Goal: Task Accomplishment & Management: Complete application form

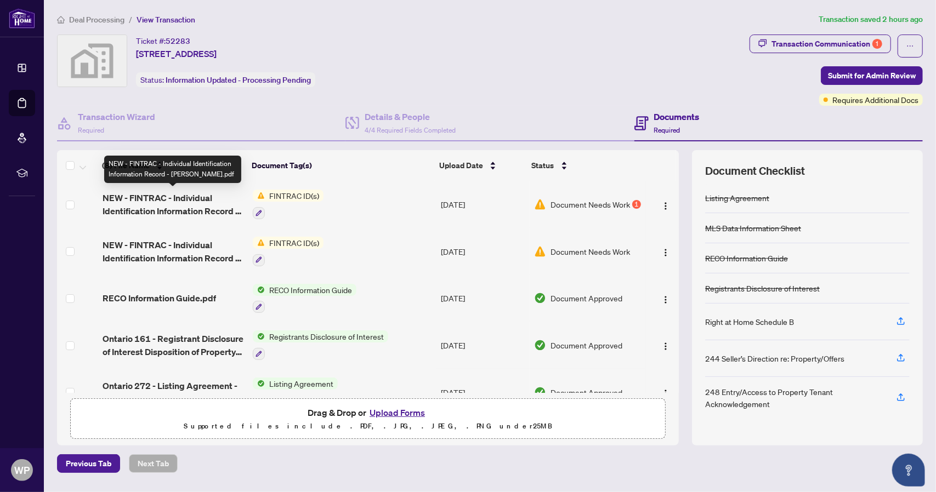
click at [180, 200] on span "NEW - FINTRAC - Individual Identification Information Record - [PERSON_NAME].pdf" at bounding box center [174, 204] width 142 height 26
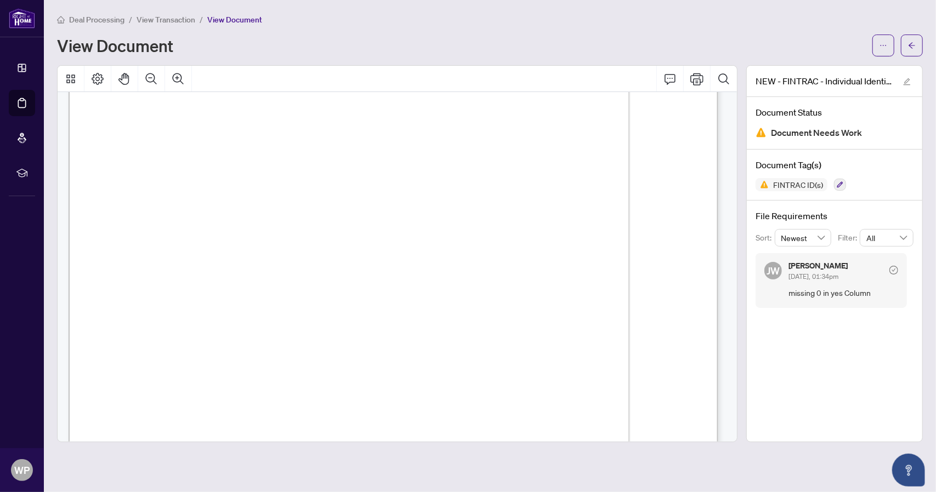
scroll to position [110, 0]
click at [182, 19] on span "View Transaction" at bounding box center [165, 20] width 59 height 10
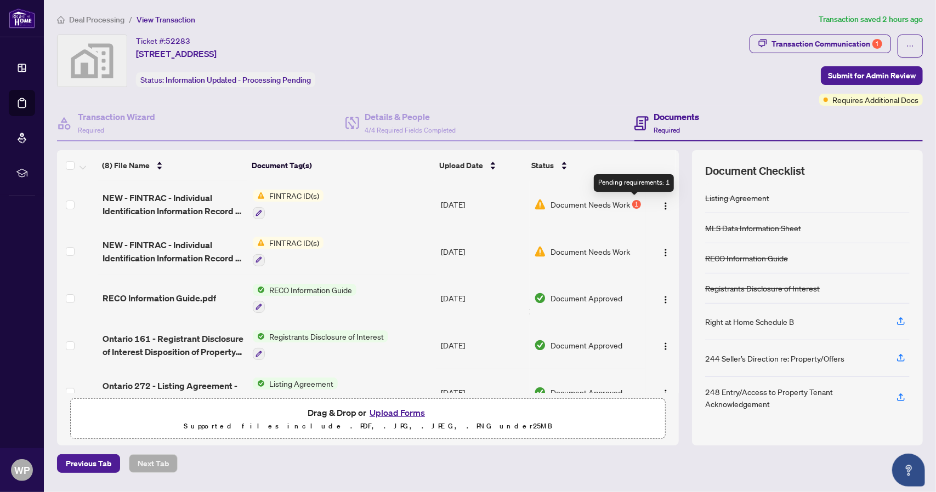
click at [634, 200] on div "1" at bounding box center [636, 204] width 9 height 9
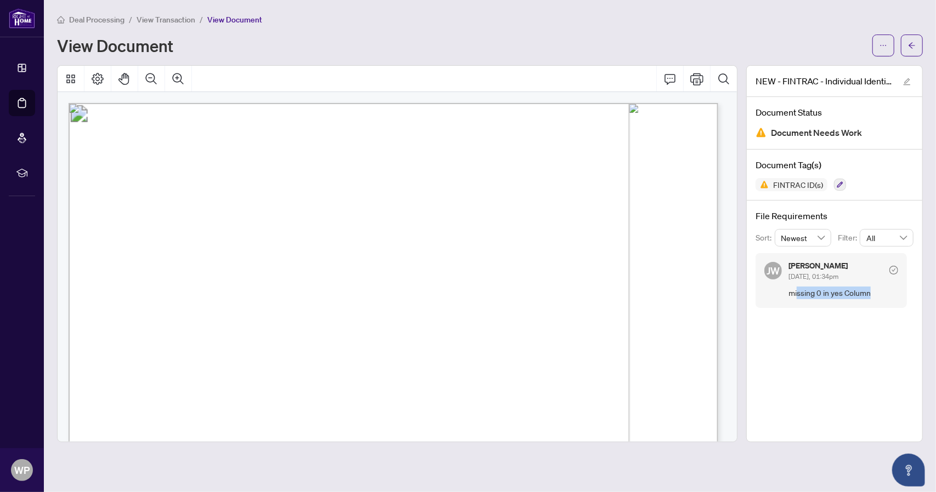
drag, startPoint x: 796, startPoint y: 291, endPoint x: 881, endPoint y: 294, distance: 85.0
click at [881, 294] on span "missing 0 in yes Column" at bounding box center [843, 293] width 110 height 13
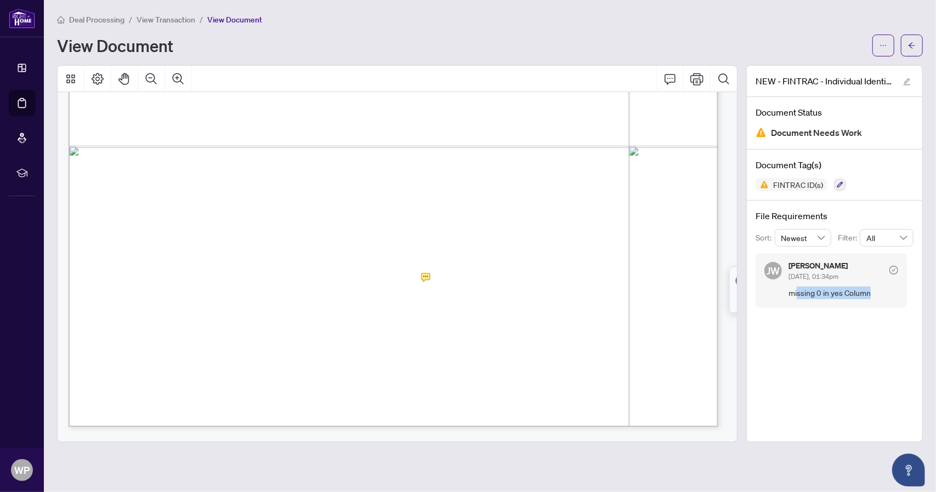
scroll to position [2247, 0]
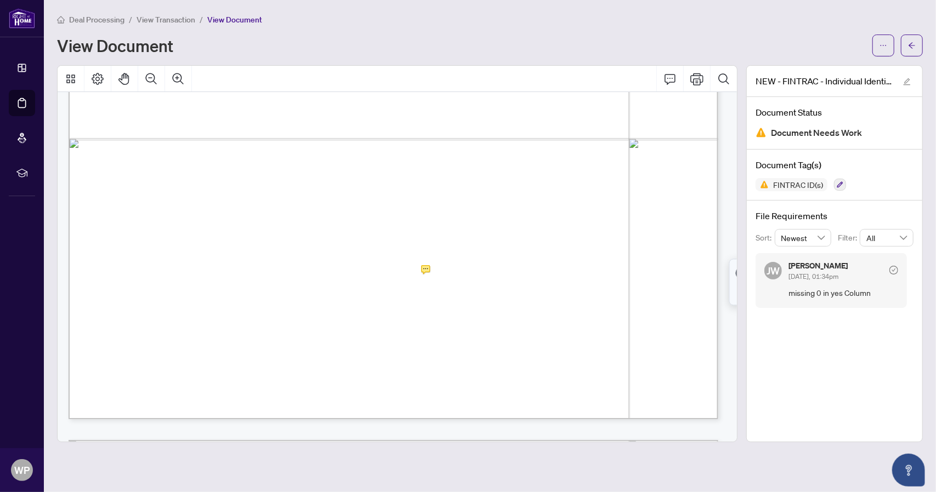
click at [411, 267] on span "Total" at bounding box center [402, 265] width 17 height 9
click at [839, 184] on icon "button" at bounding box center [839, 184] width 7 height 7
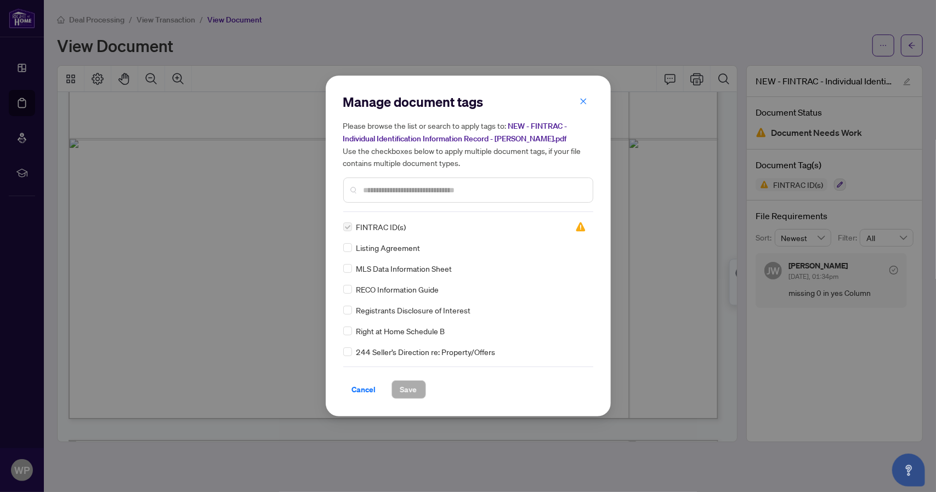
click at [363, 391] on span "Cancel" at bounding box center [364, 390] width 24 height 18
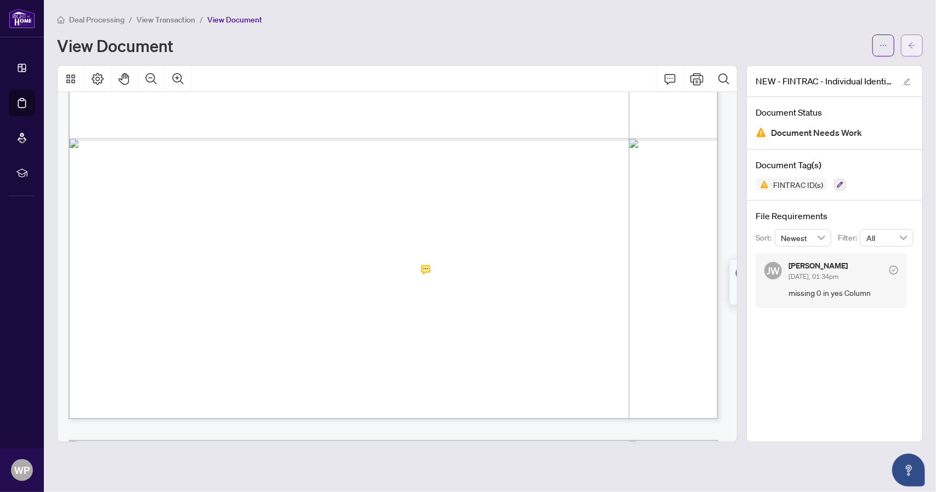
click at [911, 45] on icon "arrow-left" at bounding box center [912, 46] width 8 height 8
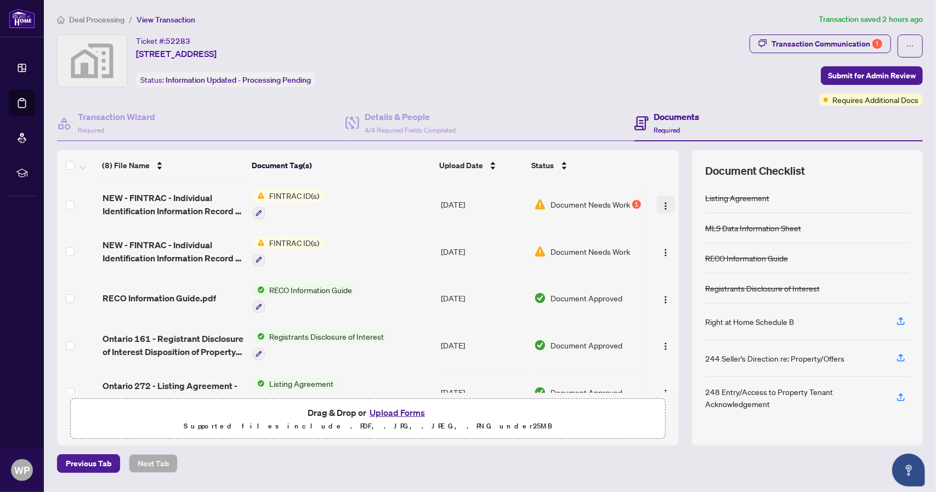
click at [665, 204] on img "button" at bounding box center [665, 206] width 9 height 9
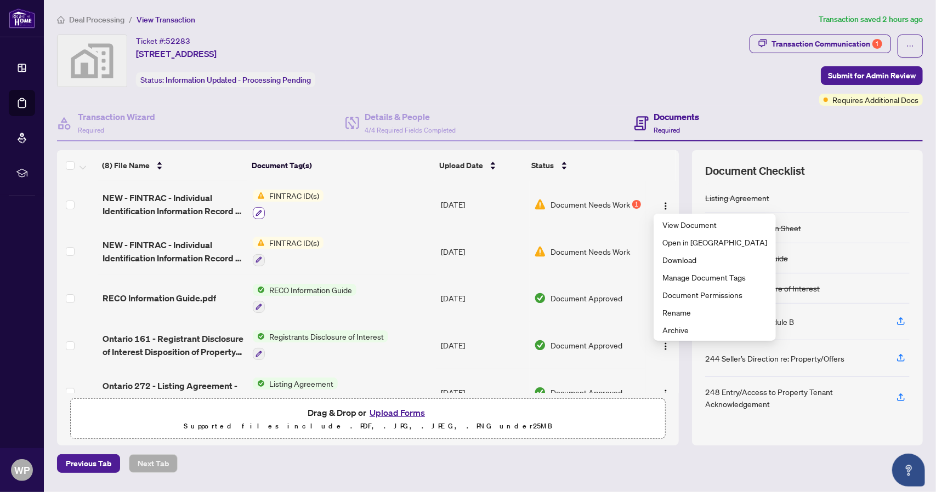
click at [258, 210] on icon "button" at bounding box center [258, 213] width 7 height 7
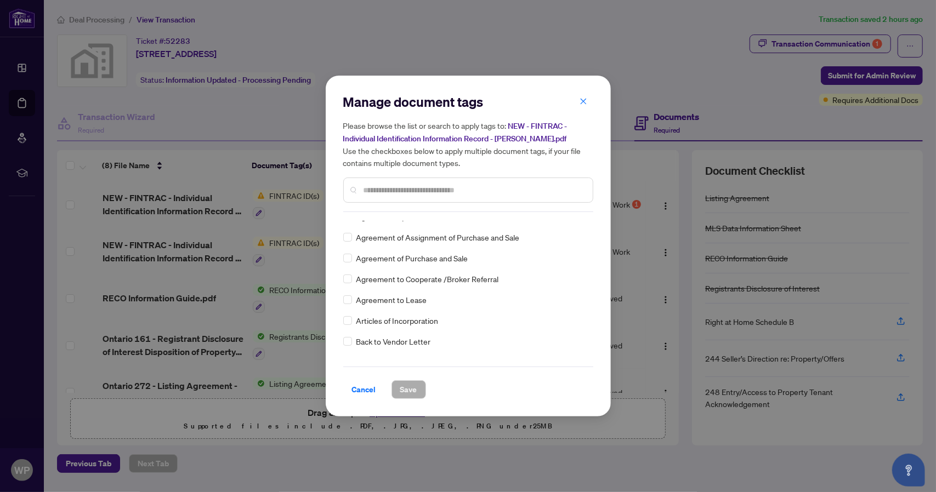
scroll to position [219, 0]
click at [366, 390] on span "Cancel" at bounding box center [364, 390] width 24 height 18
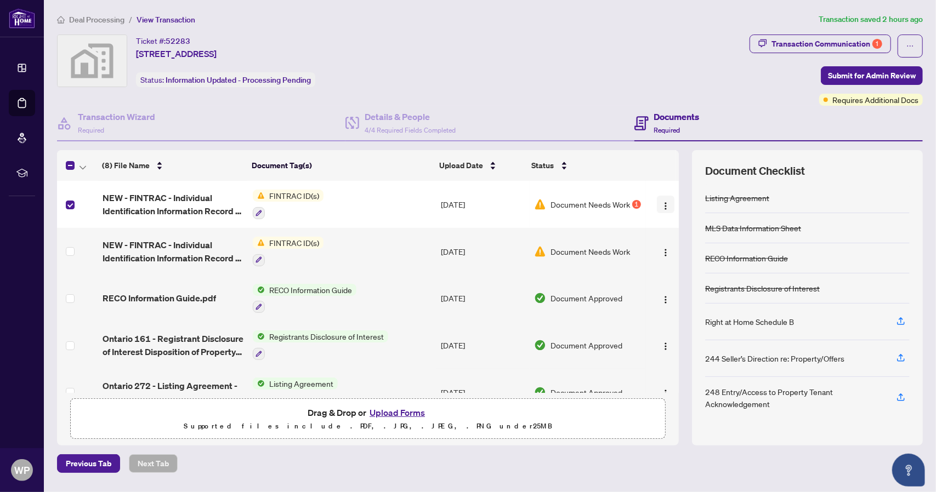
click at [661, 203] on img "button" at bounding box center [665, 206] width 9 height 9
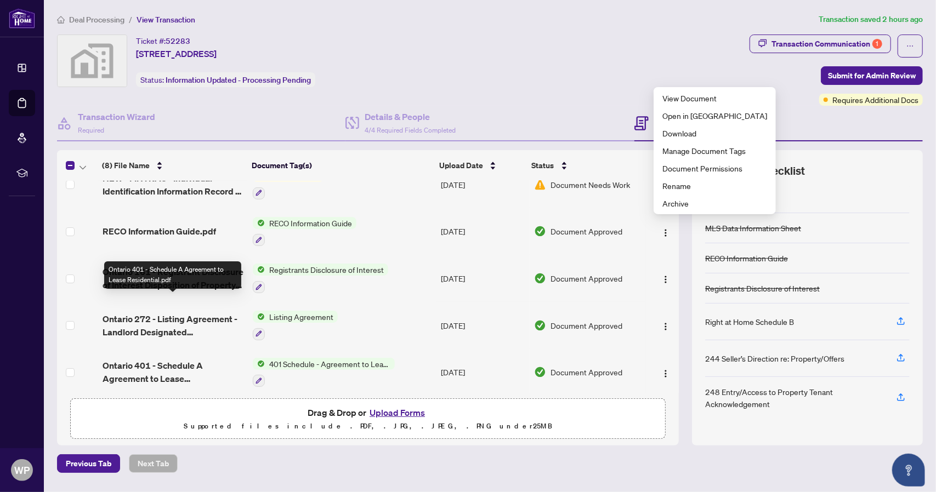
scroll to position [0, 0]
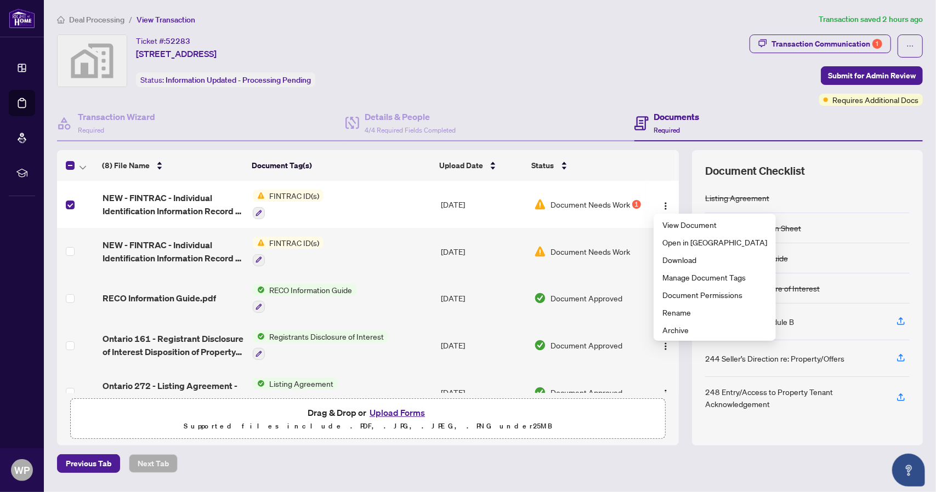
click at [332, 259] on td "FINTRAC ID(s)" at bounding box center [342, 251] width 188 height 47
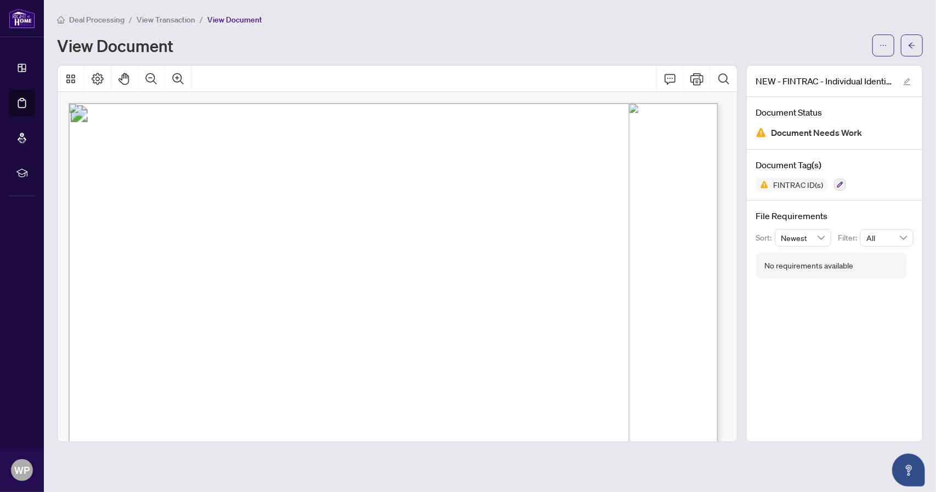
click at [664, 232] on span "L1N 3K1" at bounding box center [657, 237] width 35 height 10
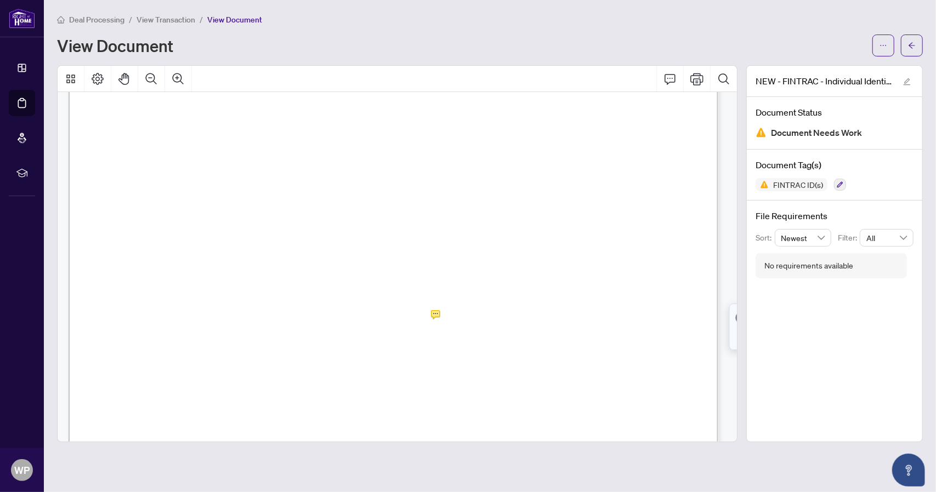
scroll to position [2208, 0]
click at [293, 302] on span "✘✘✘✘" at bounding box center [290, 277] width 6 height 65
click at [411, 304] on span "Total" at bounding box center [402, 305] width 17 height 9
click at [840, 185] on icon "button" at bounding box center [839, 184] width 7 height 7
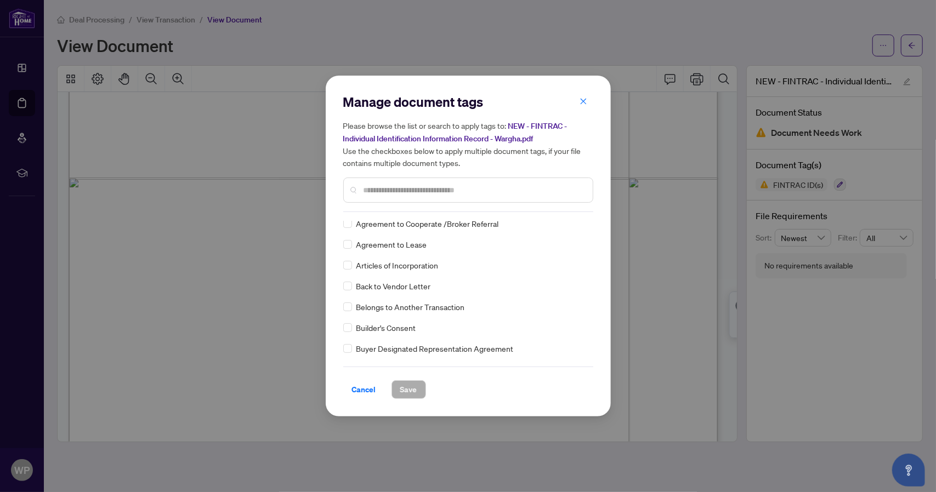
scroll to position [548, 0]
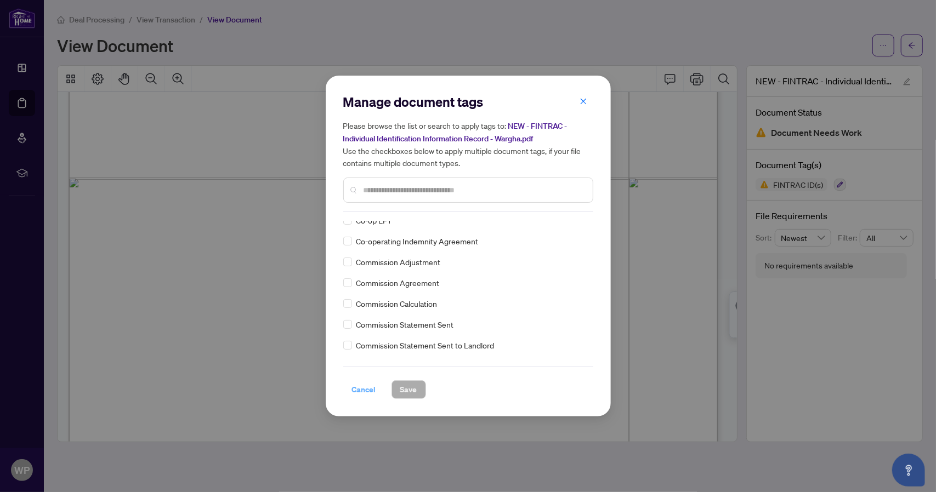
click at [363, 386] on span "Cancel" at bounding box center [364, 390] width 24 height 18
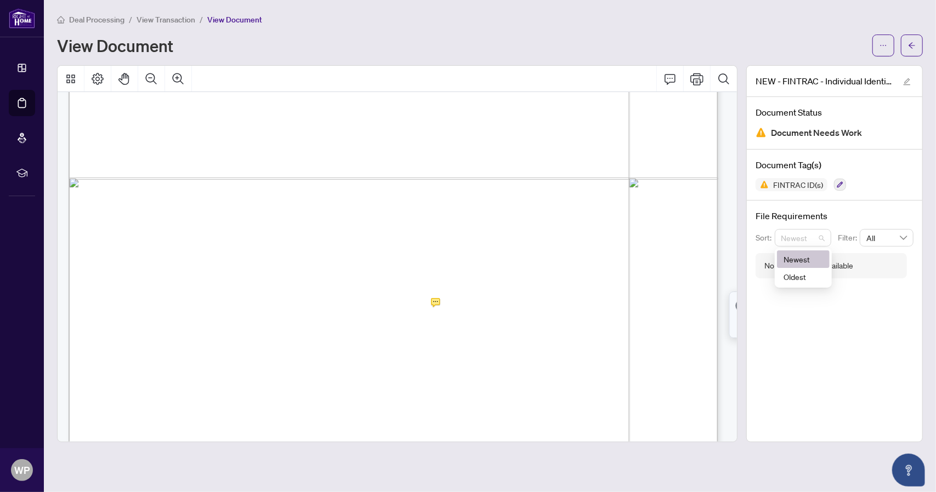
click at [826, 237] on div "Newest" at bounding box center [803, 238] width 57 height 18
click at [839, 290] on div "NEW - FINTRAC - Individual Identification Information Record - Wargha.pdf Docum…" at bounding box center [834, 253] width 177 height 377
click at [906, 80] on icon "edit" at bounding box center [906, 81] width 7 height 7
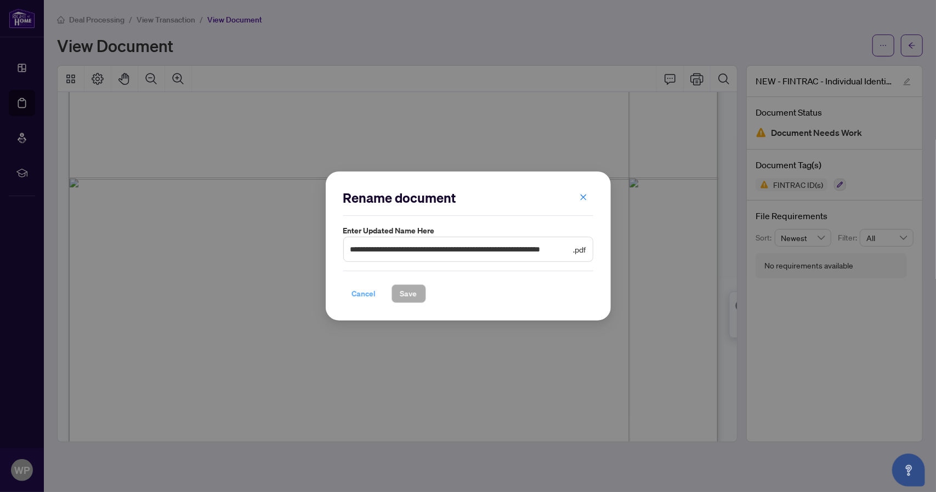
click at [362, 295] on span "Cancel" at bounding box center [364, 294] width 24 height 18
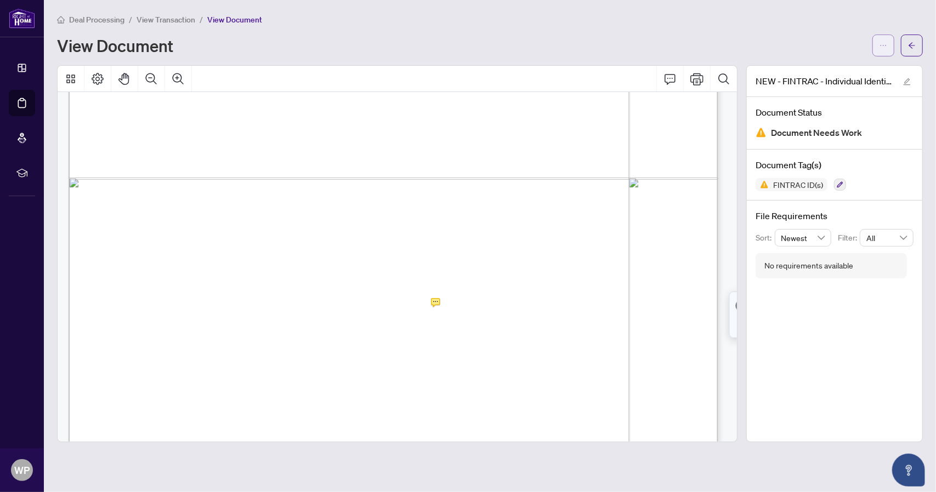
click at [883, 42] on icon "ellipsis" at bounding box center [883, 46] width 8 height 8
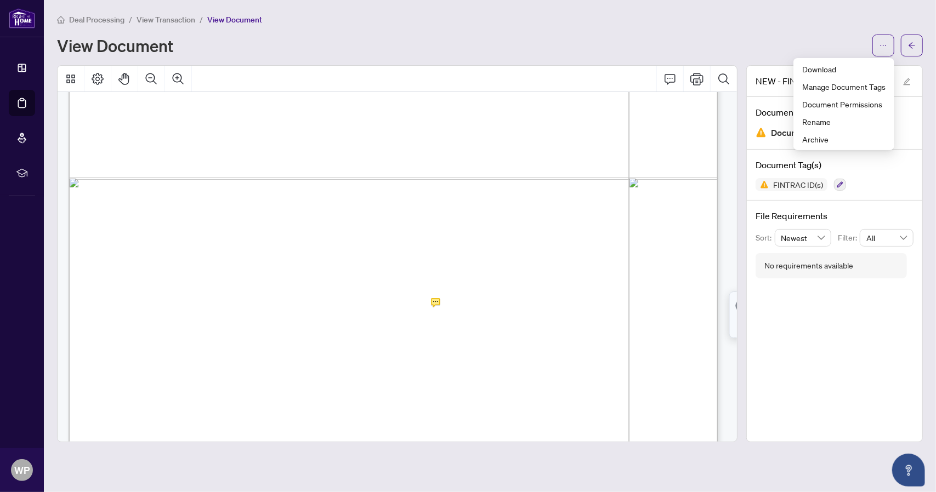
click at [375, 29] on div "Deal Processing / View Transaction / View Document View Document" at bounding box center [490, 34] width 866 height 43
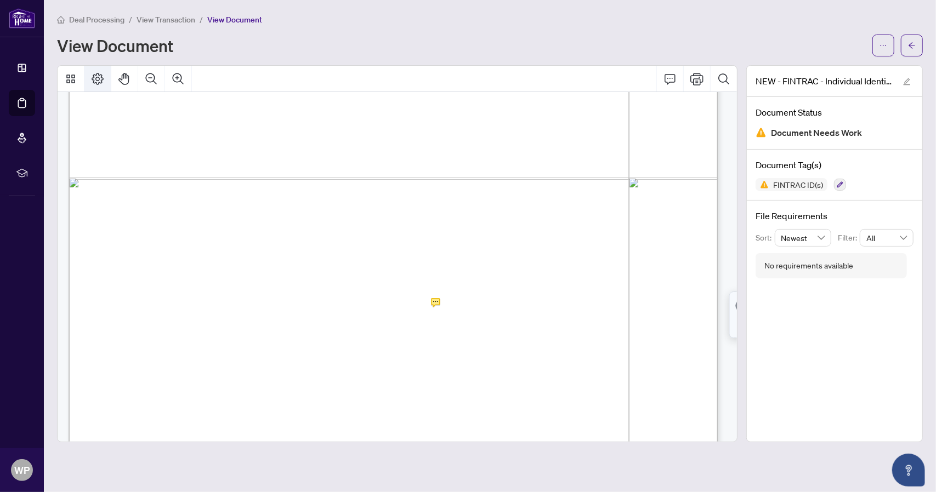
click at [100, 79] on icon "Page Layout" at bounding box center [97, 78] width 13 height 13
click at [70, 78] on icon "Thumbnails" at bounding box center [70, 78] width 13 height 13
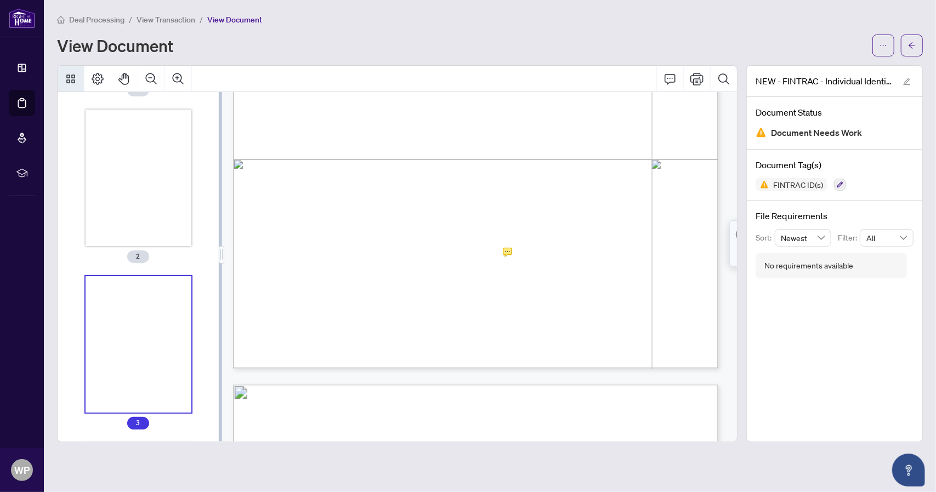
scroll to position [163, 0]
click at [356, 52] on div "View Document" at bounding box center [461, 46] width 809 height 18
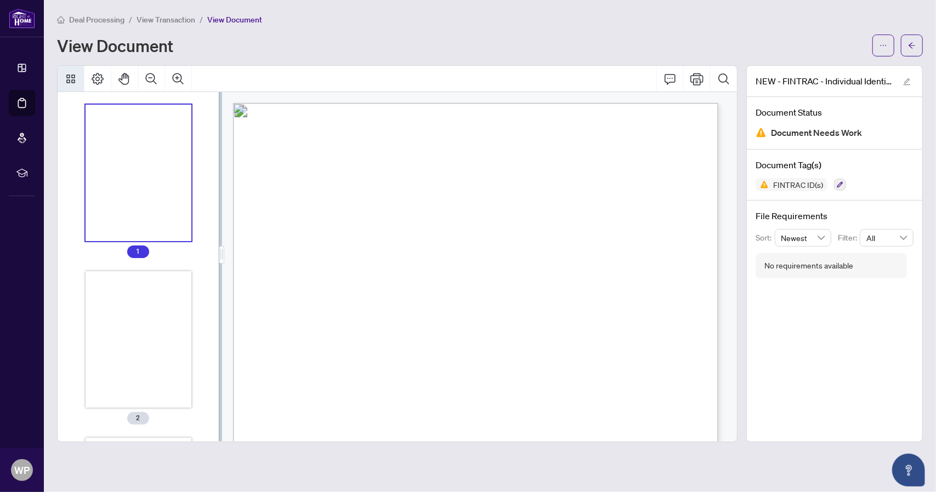
scroll to position [0, 0]
click at [167, 19] on span "View Transaction" at bounding box center [165, 20] width 59 height 10
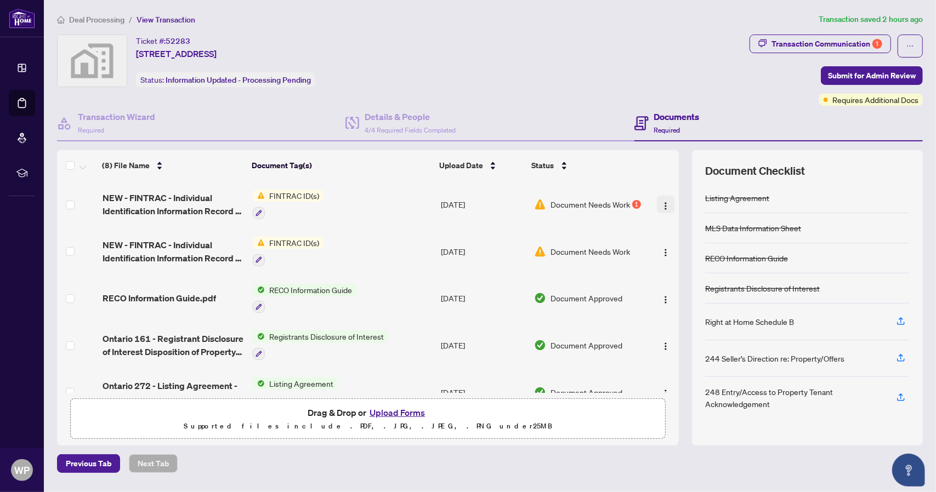
click at [662, 205] on img "button" at bounding box center [665, 206] width 9 height 9
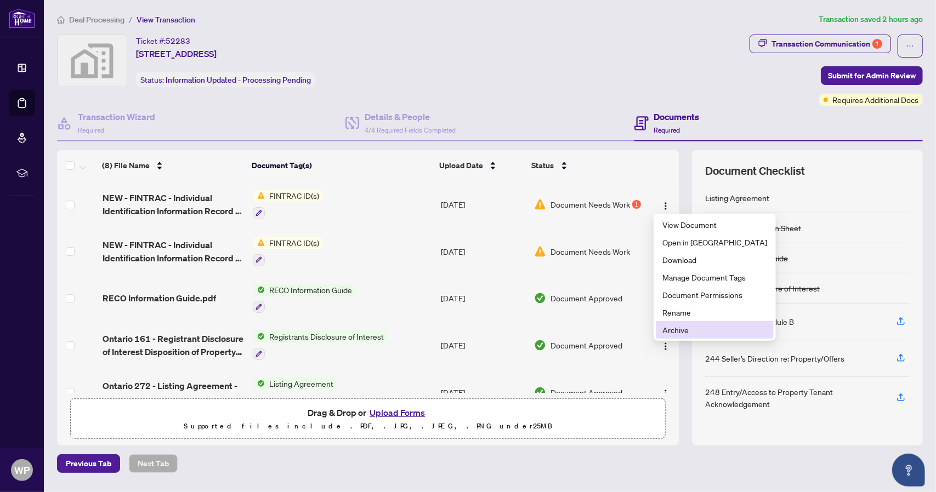
click at [678, 327] on span "Archive" at bounding box center [714, 330] width 105 height 12
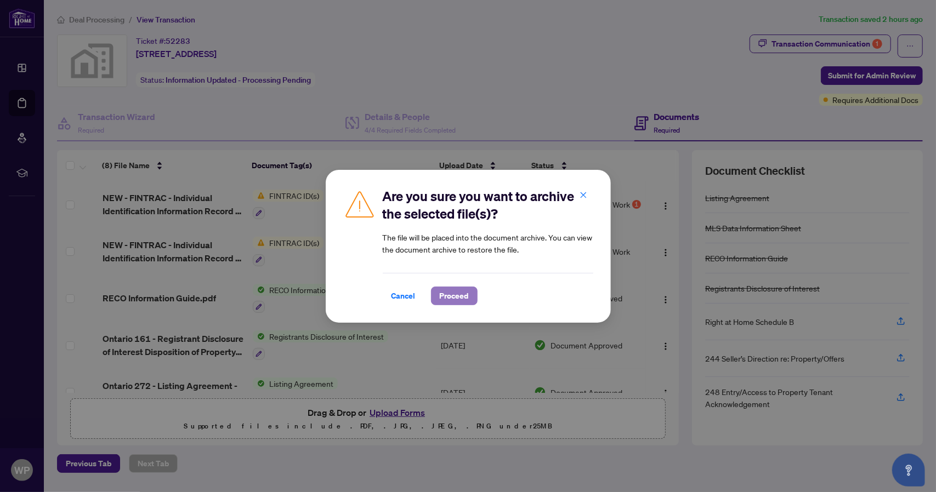
click at [452, 296] on span "Proceed" at bounding box center [454, 296] width 29 height 18
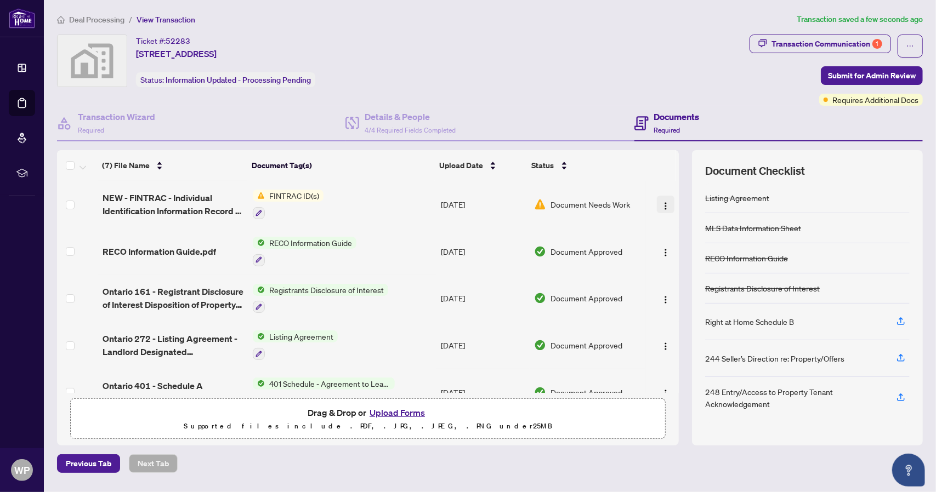
click at [664, 203] on img "button" at bounding box center [665, 206] width 9 height 9
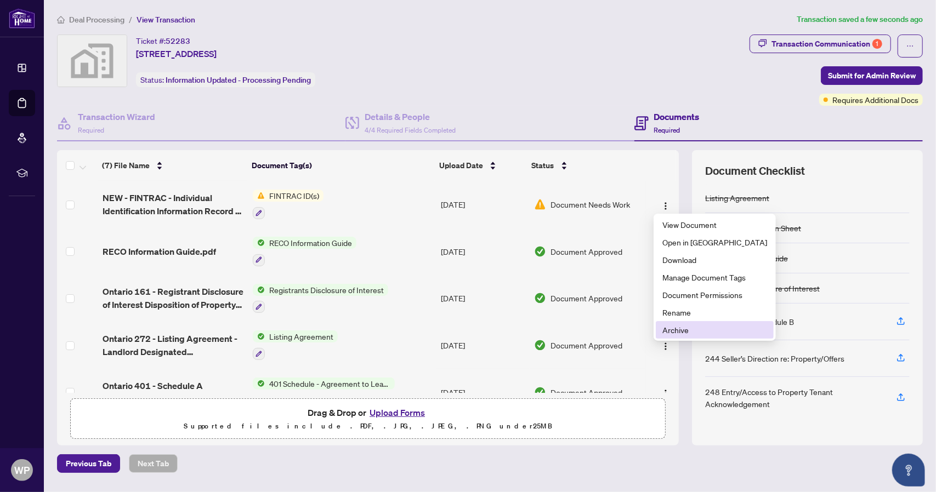
click at [679, 334] on span "Archive" at bounding box center [714, 330] width 105 height 12
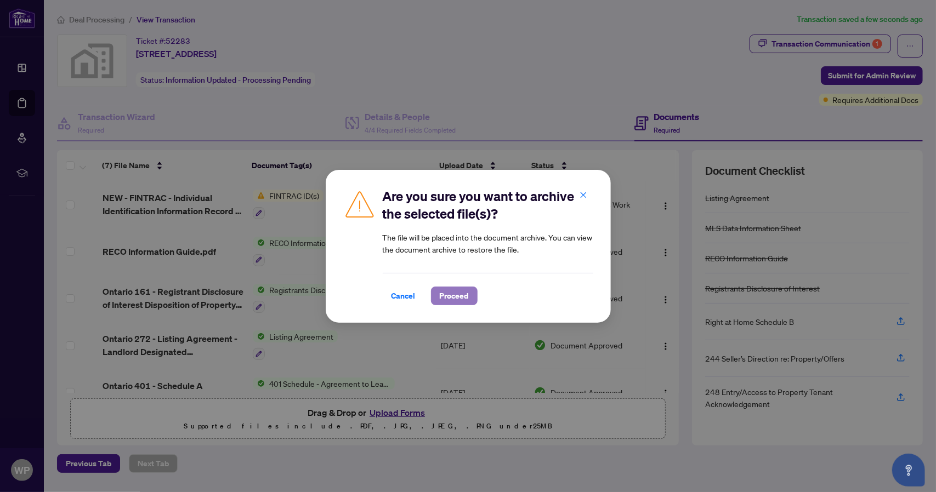
click at [449, 297] on span "Proceed" at bounding box center [454, 296] width 29 height 18
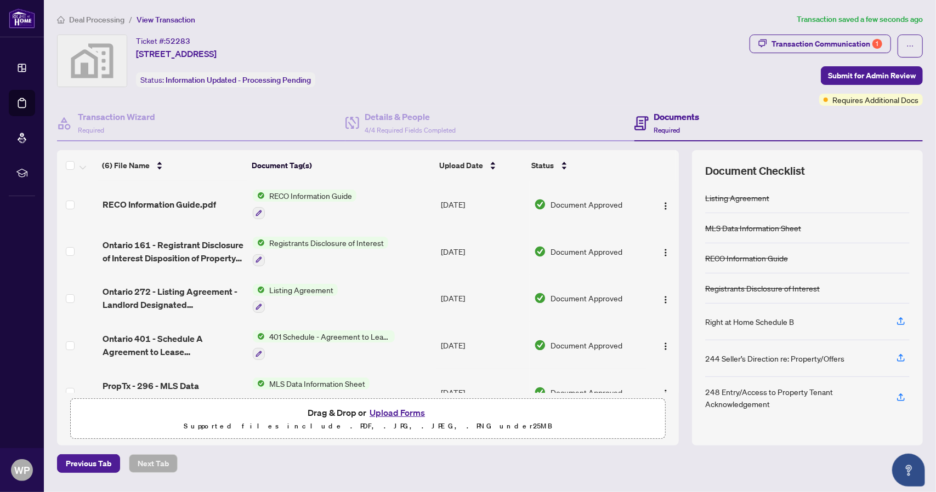
click at [404, 409] on button "Upload Forms" at bounding box center [397, 413] width 62 height 14
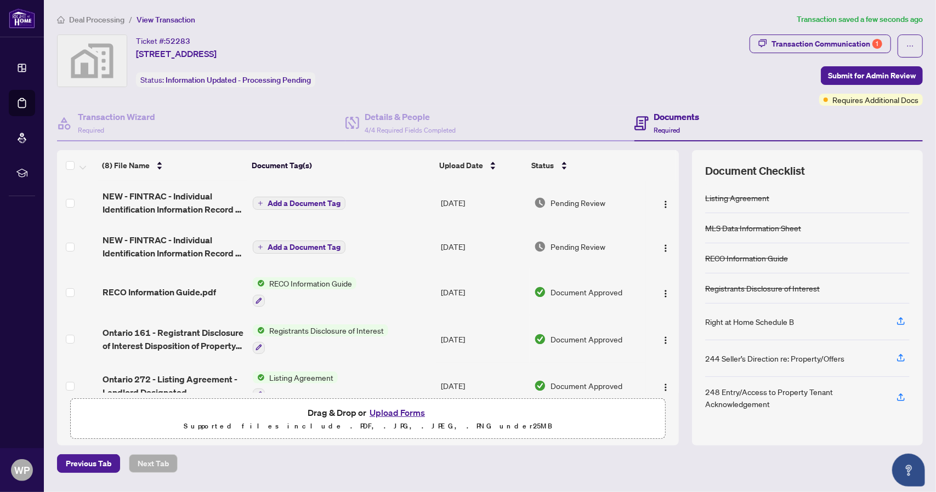
click at [258, 202] on icon "plus" at bounding box center [260, 203] width 5 height 5
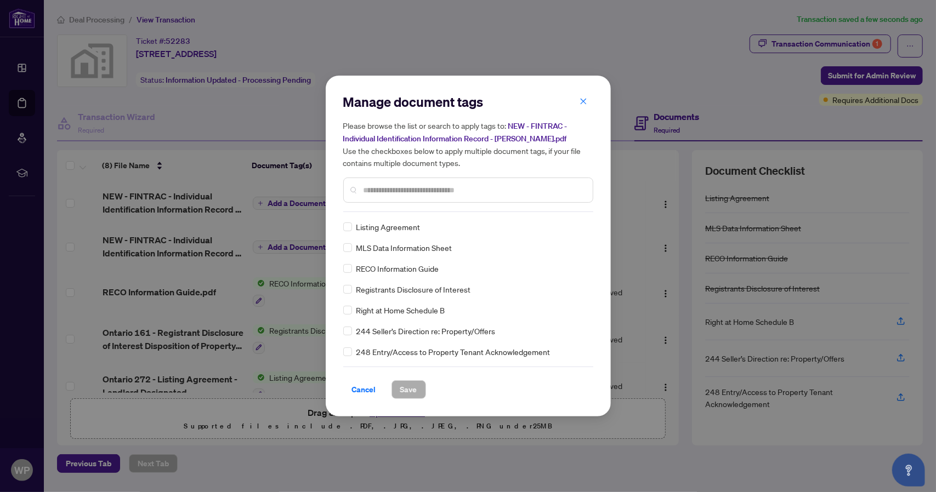
click at [402, 184] on input "text" at bounding box center [473, 190] width 220 height 12
type input "***"
click at [369, 389] on span "Cancel" at bounding box center [364, 390] width 24 height 18
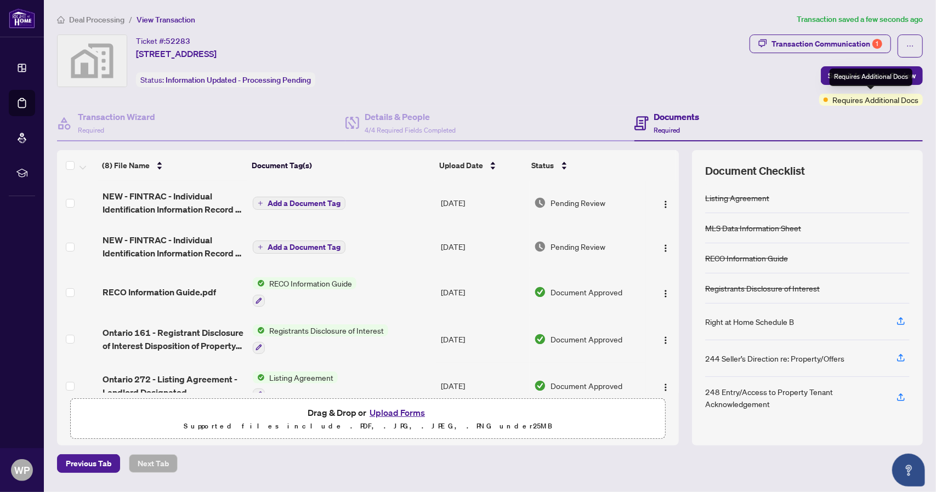
click at [870, 100] on span "Requires Additional Docs" at bounding box center [875, 100] width 86 height 12
click at [780, 95] on div "Transaction Communication 1 Submit for Admin Review Requires Additional Docs" at bounding box center [835, 70] width 173 height 71
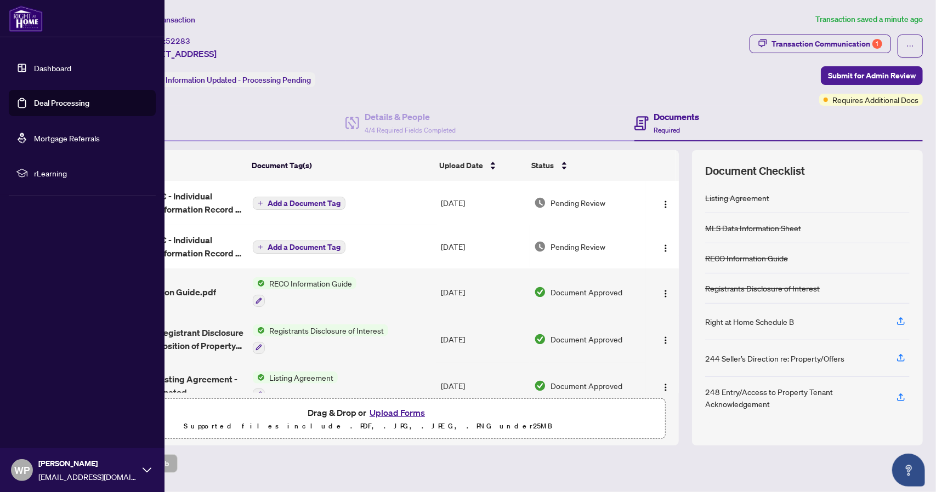
click at [64, 69] on link "Dashboard" at bounding box center [52, 68] width 37 height 10
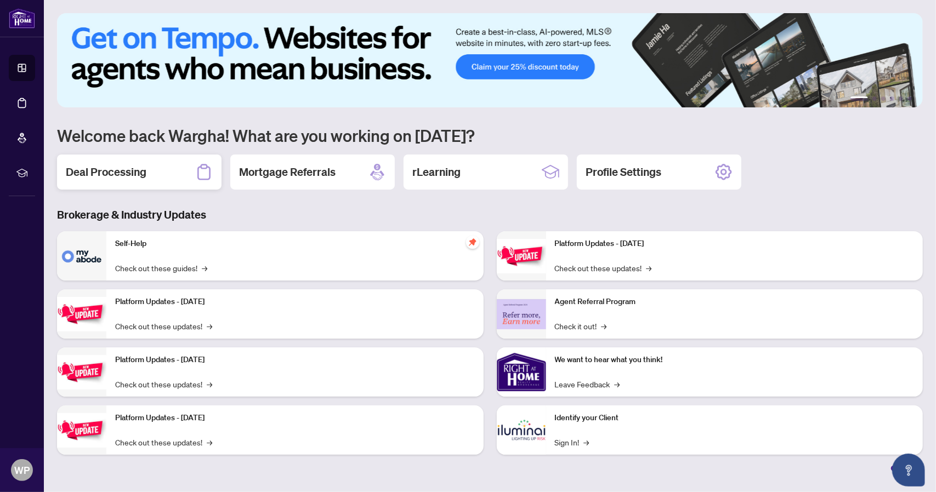
click at [127, 169] on h2 "Deal Processing" at bounding box center [106, 171] width 81 height 15
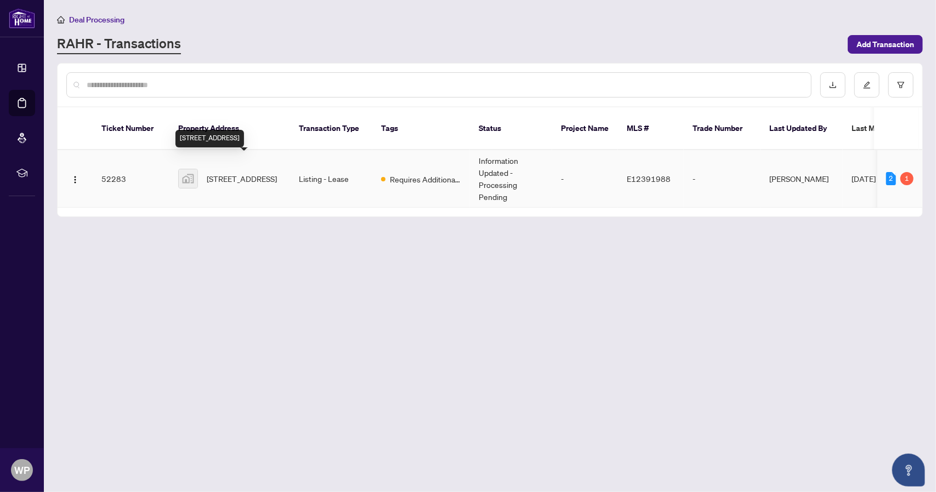
click at [229, 173] on span "[STREET_ADDRESS]" at bounding box center [242, 179] width 70 height 12
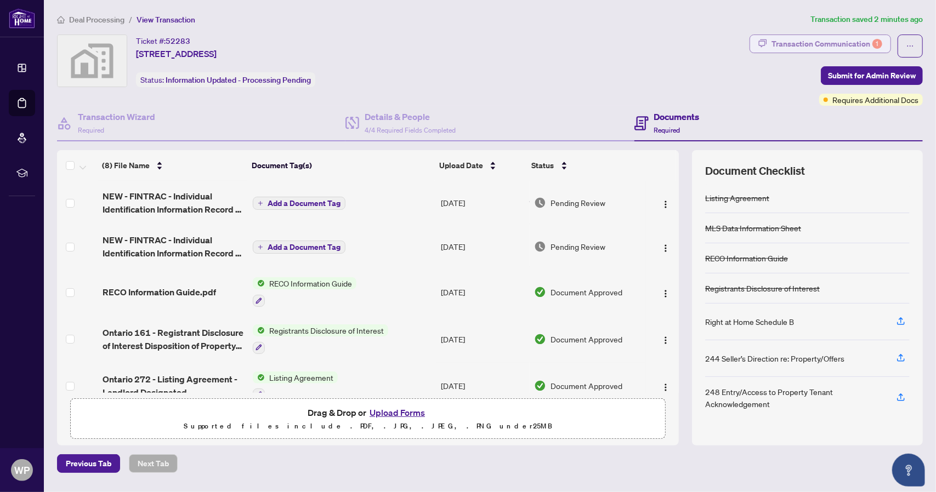
click at [850, 41] on div "Transaction Communication 1" at bounding box center [826, 44] width 111 height 18
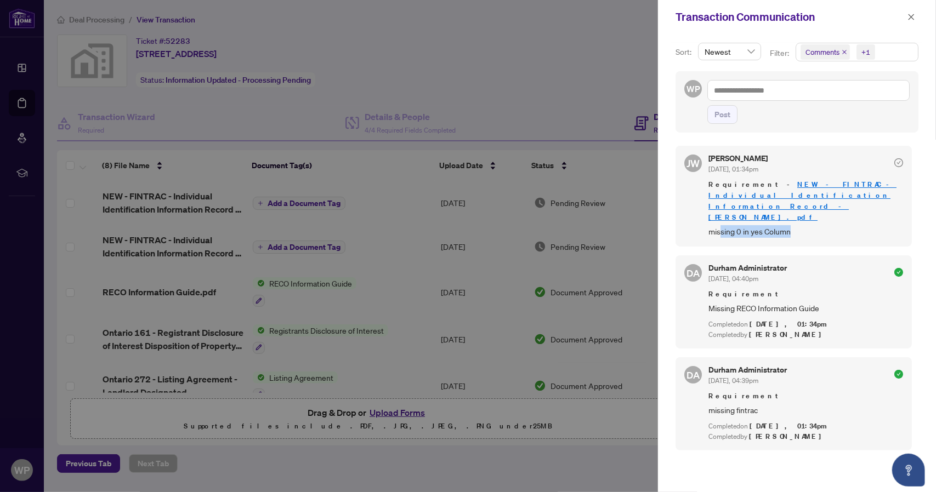
drag, startPoint x: 719, startPoint y: 210, endPoint x: 793, endPoint y: 213, distance: 73.5
click at [793, 225] on span "missing 0 in yes Column" at bounding box center [805, 231] width 195 height 13
click at [896, 161] on icon "check-circle" at bounding box center [898, 162] width 9 height 9
click at [572, 61] on div at bounding box center [468, 246] width 936 height 492
click at [912, 16] on icon "close" at bounding box center [911, 17] width 6 height 6
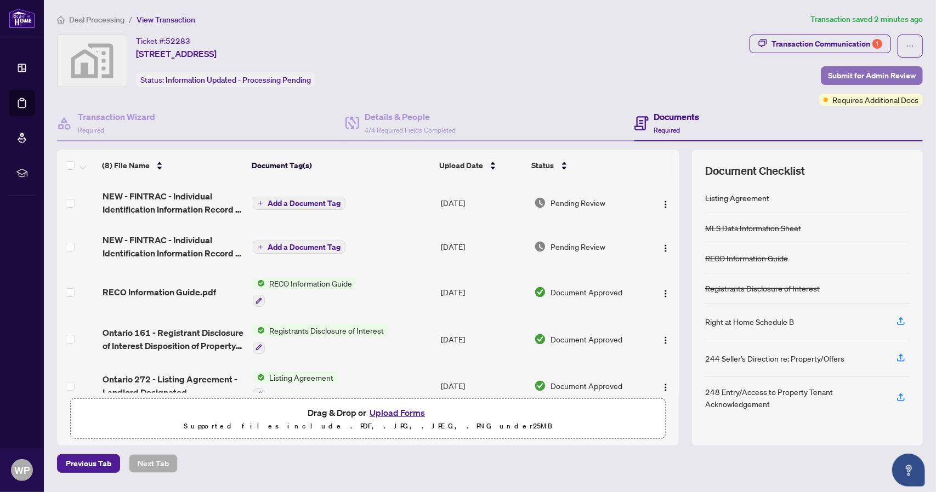
click at [867, 71] on span "Submit for Admin Review" at bounding box center [872, 76] width 88 height 18
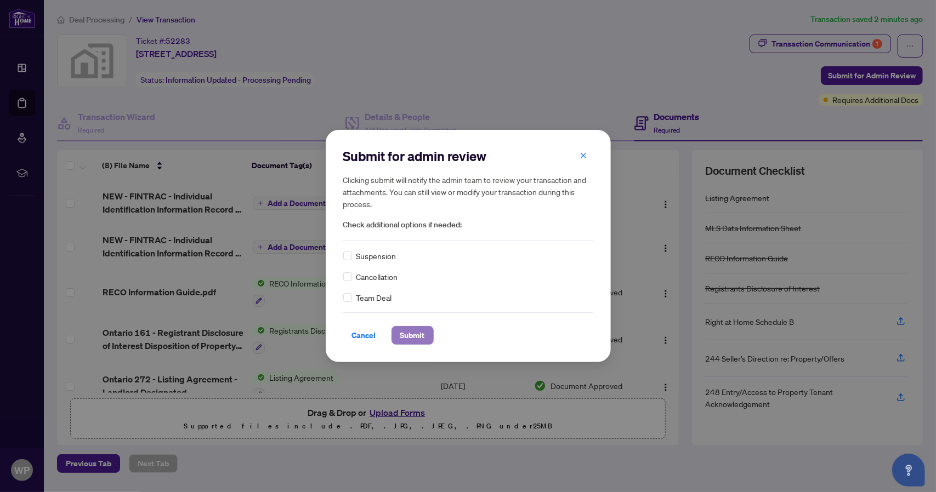
click at [414, 335] on span "Submit" at bounding box center [412, 336] width 25 height 18
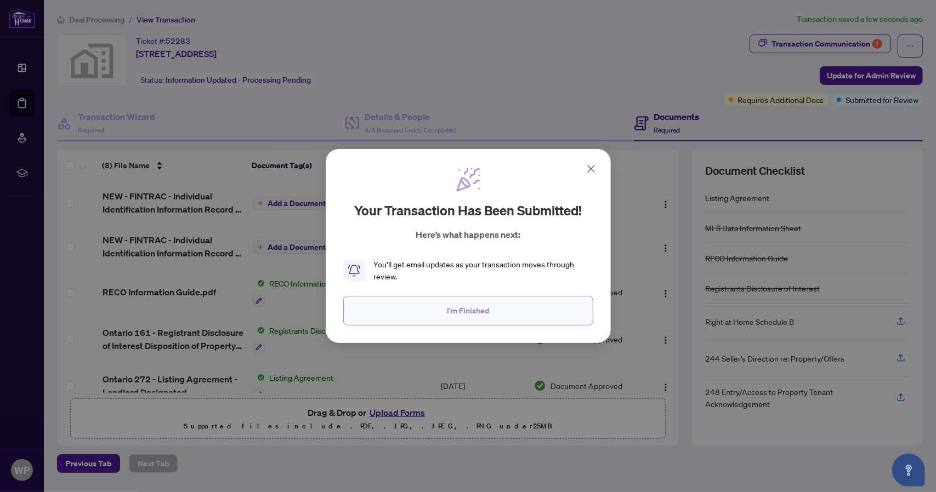
click at [474, 309] on span "I'm Finished" at bounding box center [468, 311] width 42 height 18
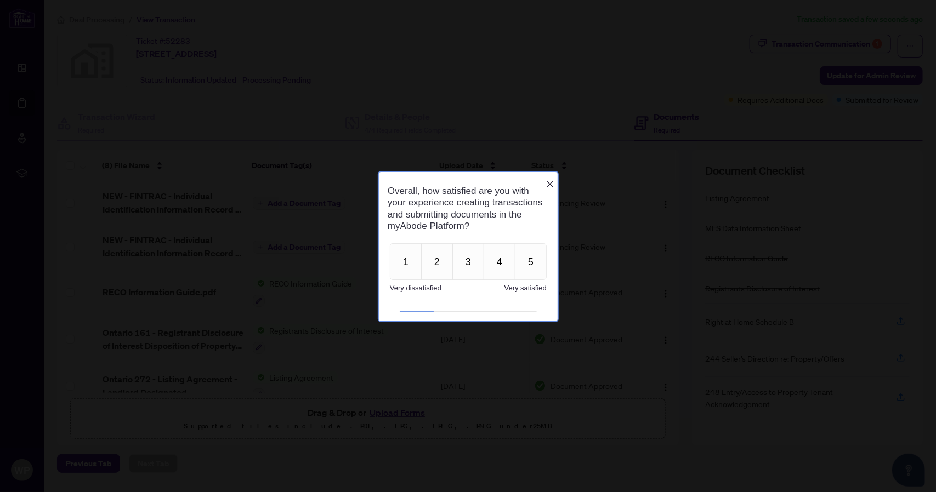
click at [548, 179] on icon "Close button" at bounding box center [549, 183] width 9 height 9
